Goal: Task Accomplishment & Management: Manage account settings

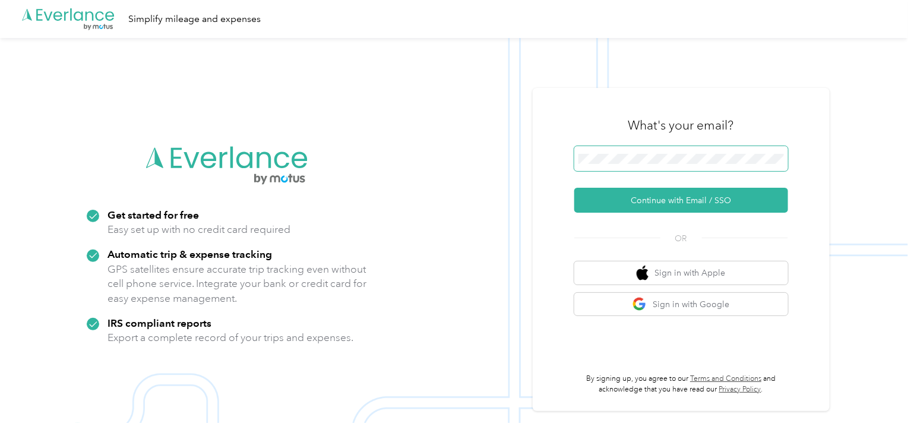
click at [660, 153] on span at bounding box center [682, 158] width 214 height 25
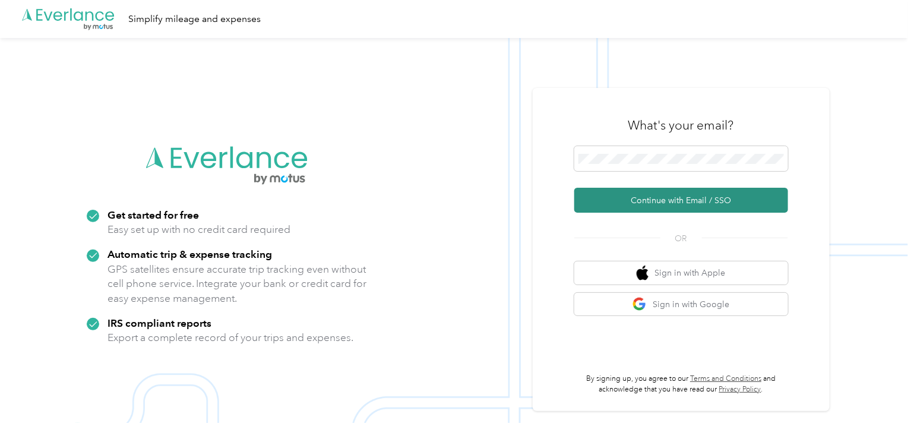
click at [686, 201] on button "Continue with Email / SSO" at bounding box center [682, 200] width 214 height 25
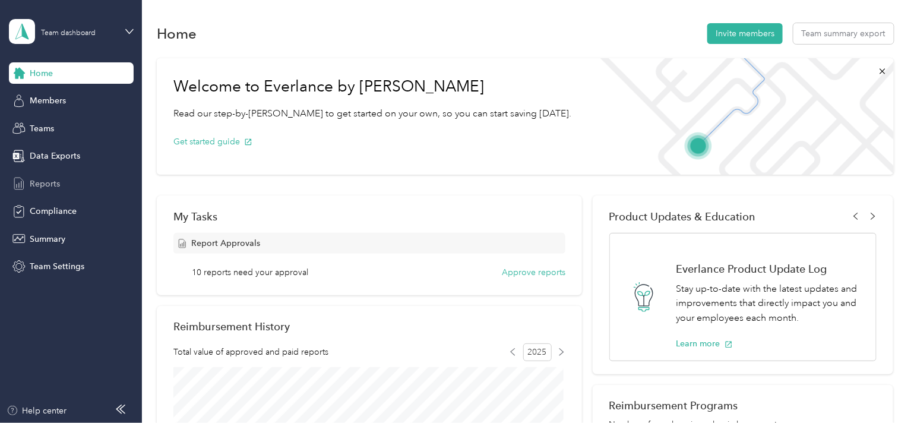
click at [47, 183] on span "Reports" at bounding box center [45, 184] width 30 height 12
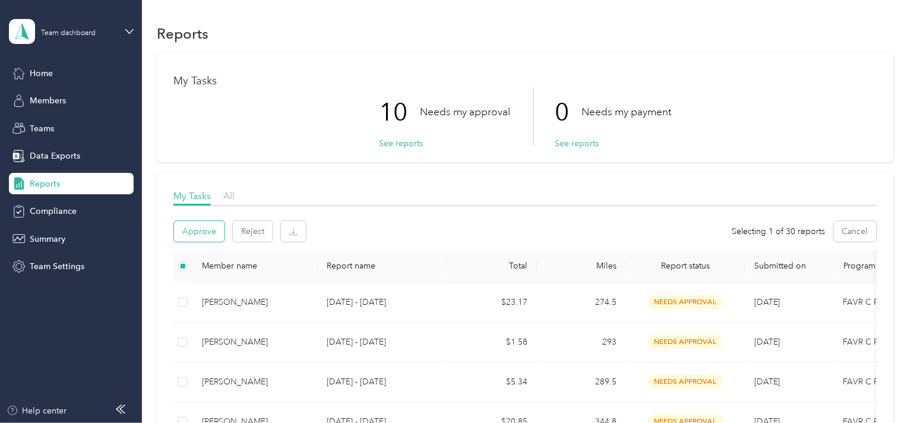
click at [195, 230] on button "Approve" at bounding box center [199, 231] width 51 height 21
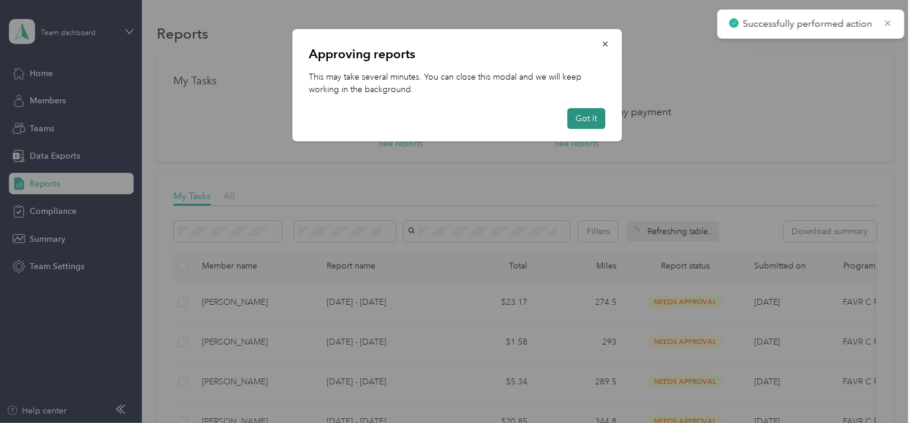
click at [591, 118] on button "Got it" at bounding box center [586, 118] width 38 height 21
